Goal: Communication & Community: Answer question/provide support

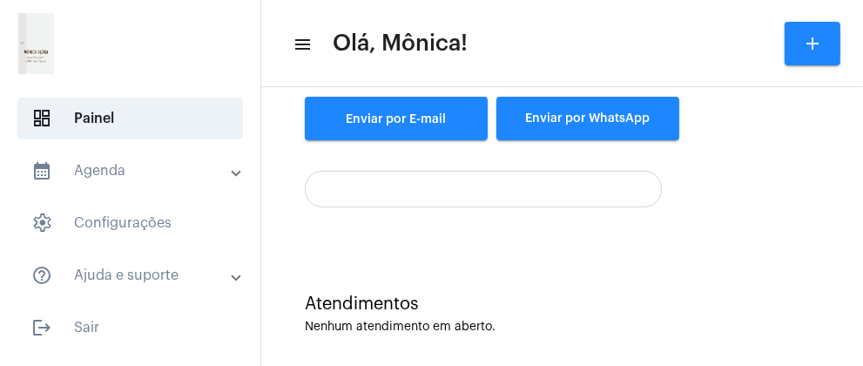
scroll to position [284, 0]
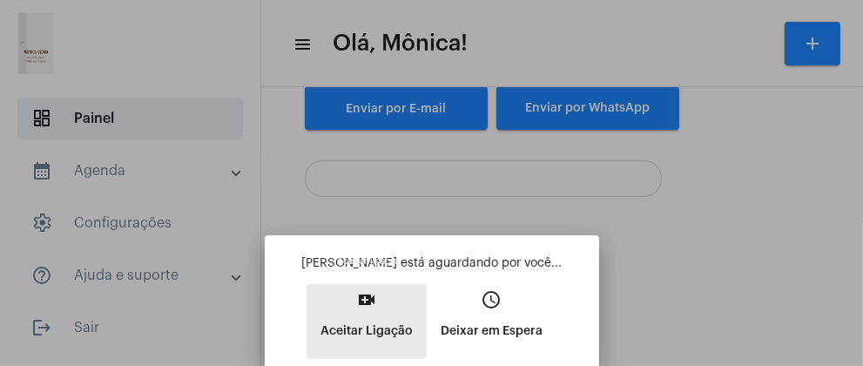
click at [364, 331] on p "Aceitar Ligação" at bounding box center [366, 330] width 92 height 31
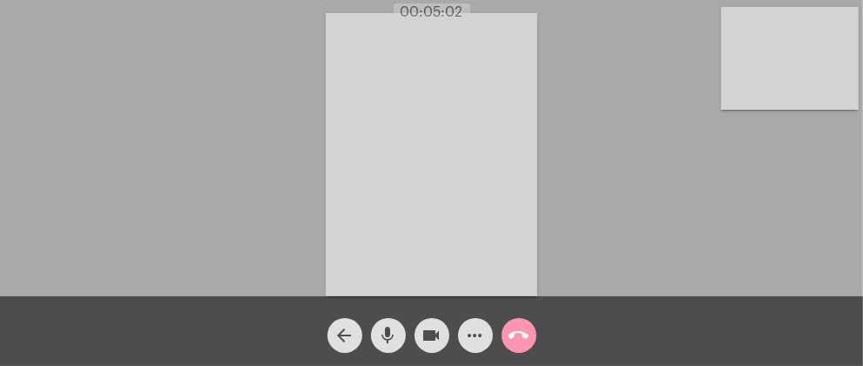
click at [194, 182] on div "Acessando Câmera e Microfone..." at bounding box center [431, 152] width 859 height 296
click at [210, 135] on div "Acessando Câmera e Microfone..." at bounding box center [431, 152] width 859 height 296
click at [226, 197] on div "Acessando Câmera e Microfone..." at bounding box center [431, 152] width 859 height 296
click at [516, 328] on mat-icon "call_end" at bounding box center [518, 335] width 21 height 21
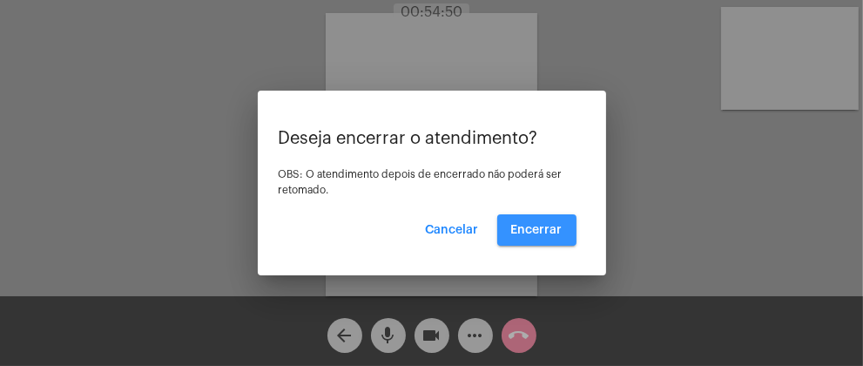
click at [547, 221] on button "Encerrar" at bounding box center [536, 229] width 79 height 31
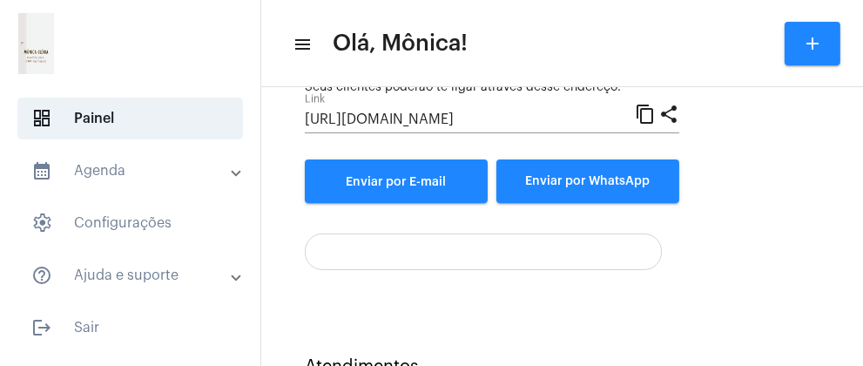
scroll to position [284, 0]
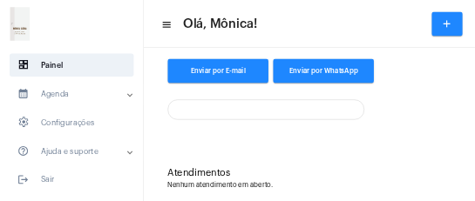
scroll to position [284, 0]
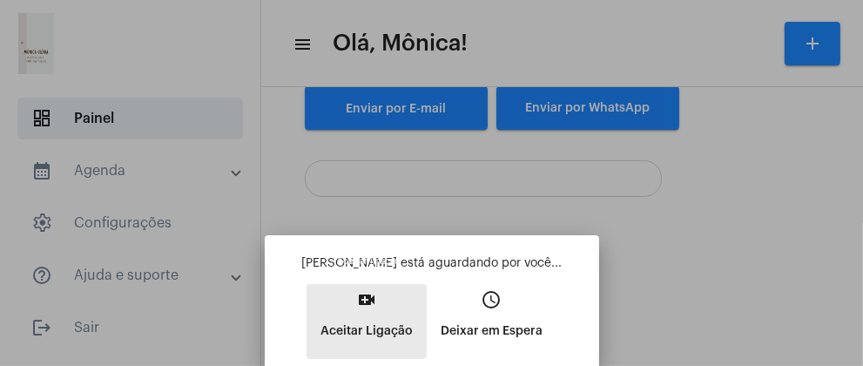
click at [380, 296] on button "video_call Aceitar Ligação" at bounding box center [366, 321] width 120 height 75
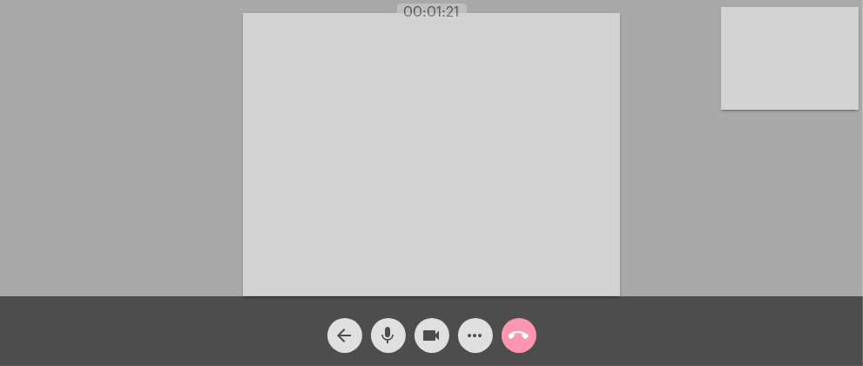
click at [152, 106] on div "Acessando Câmera e Microfone..." at bounding box center [431, 152] width 859 height 296
click at [122, 212] on div "Acessando Câmera e Microfone..." at bounding box center [431, 152] width 859 height 296
